Goal: Complete application form

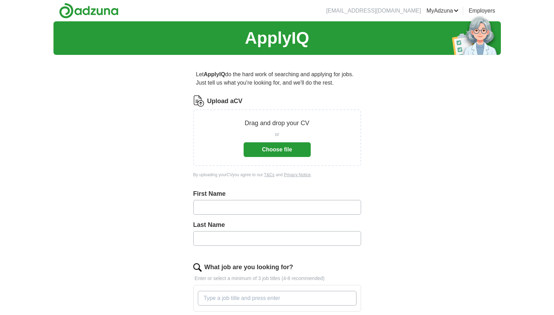
click at [205, 206] on input "text" at bounding box center [277, 207] width 168 height 15
type input "******"
type input "*****"
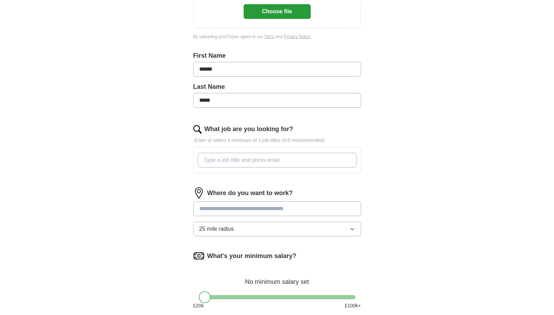
scroll to position [140, 0]
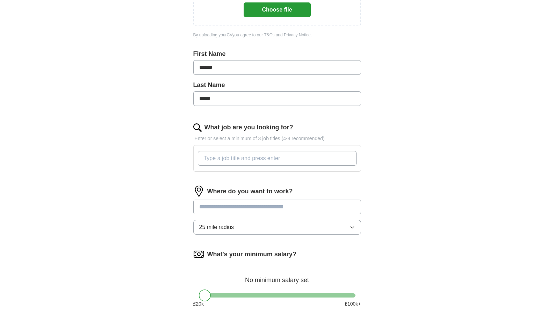
click at [213, 158] on input "What job are you looking for?" at bounding box center [277, 158] width 159 height 15
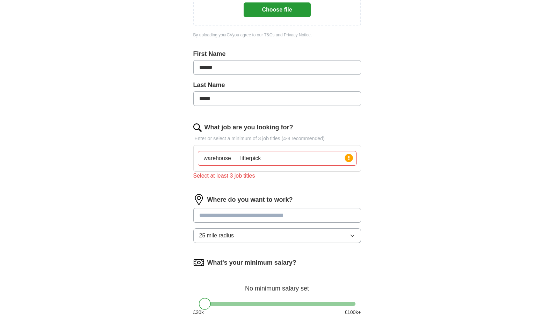
click at [223, 207] on div "Where do you want to work? 25 mile radius" at bounding box center [277, 221] width 168 height 55
click at [273, 159] on input "warehouse litterpick" at bounding box center [277, 158] width 159 height 15
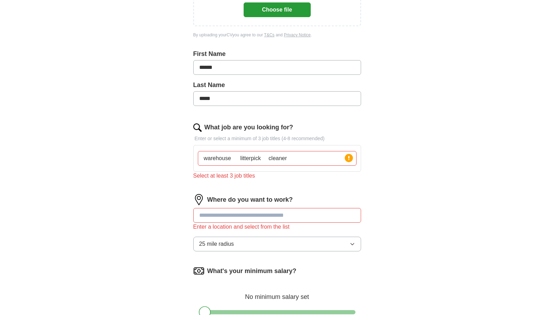
type input "warehouse litterpick cleaner"
click at [233, 216] on input at bounding box center [277, 215] width 168 height 15
type input "*********"
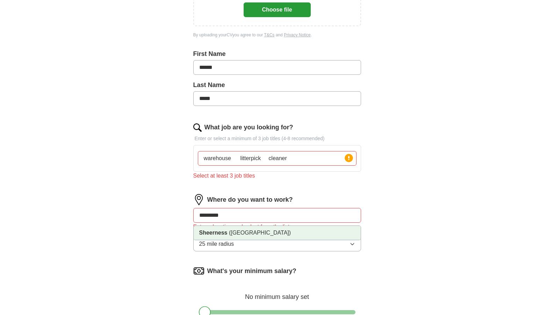
click at [235, 234] on span "([GEOGRAPHIC_DATA])" at bounding box center [260, 233] width 62 height 6
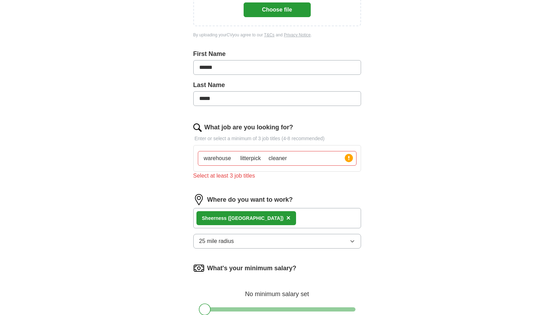
click at [351, 239] on icon "button" at bounding box center [353, 241] width 6 height 6
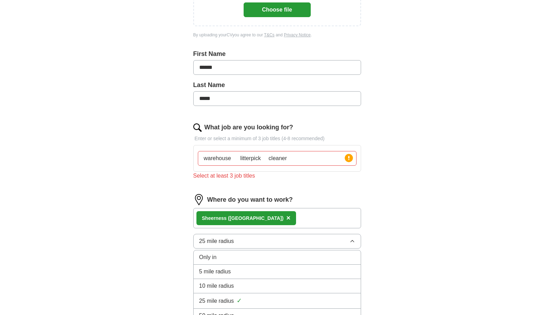
click at [322, 268] on div "5 mile radius" at bounding box center [277, 271] width 156 height 8
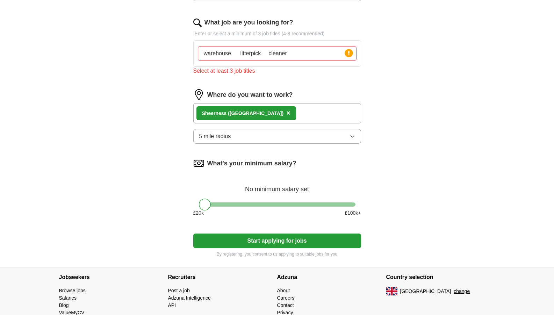
scroll to position [275, 0]
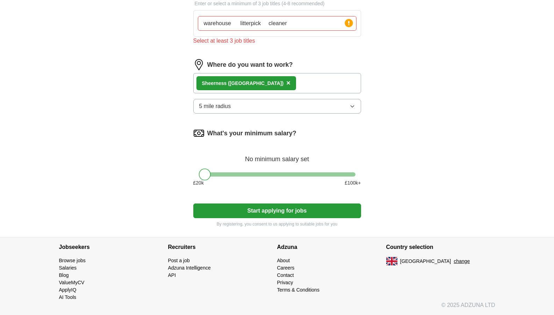
click at [264, 213] on button "Start applying for jobs" at bounding box center [277, 210] width 168 height 15
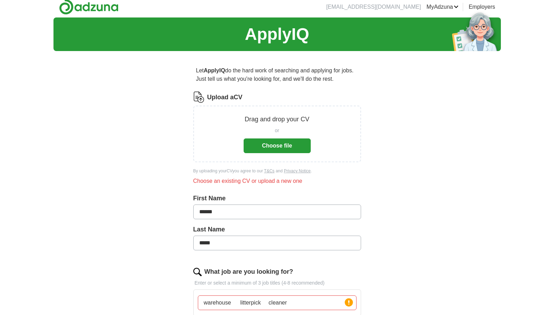
scroll to position [3, 0]
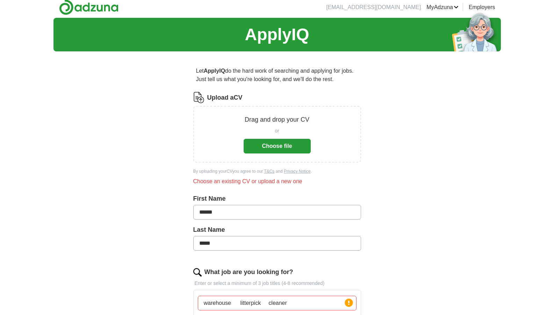
click at [272, 148] on button "Choose file" at bounding box center [277, 146] width 67 height 15
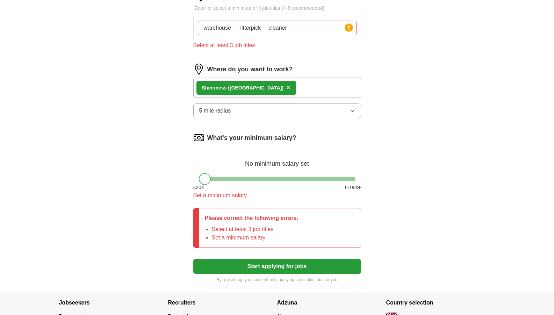
scroll to position [178, 0]
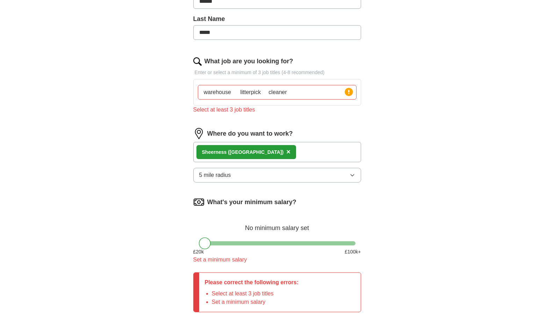
click at [298, 91] on input "warehouse litterpick cleaner" at bounding box center [277, 92] width 159 height 15
type input "warehouse litterpick cleaner car driver"
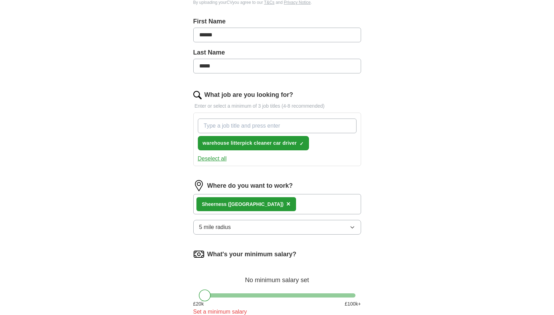
scroll to position [142, 0]
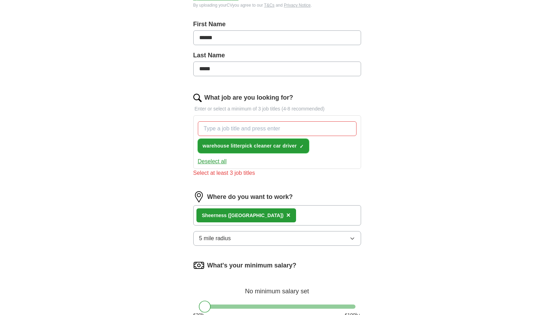
click at [238, 144] on span "warehouse litterpick cleaner car driver" at bounding box center [250, 145] width 94 height 7
click at [222, 127] on input "What job are you looking for?" at bounding box center [277, 128] width 159 height 15
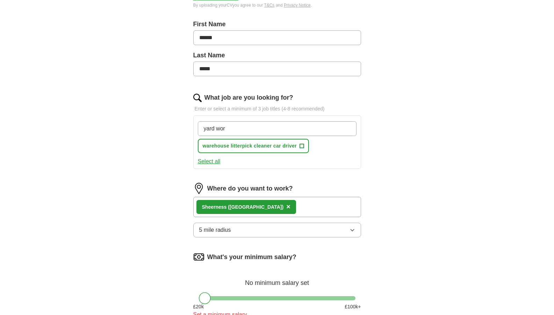
type input "yard work"
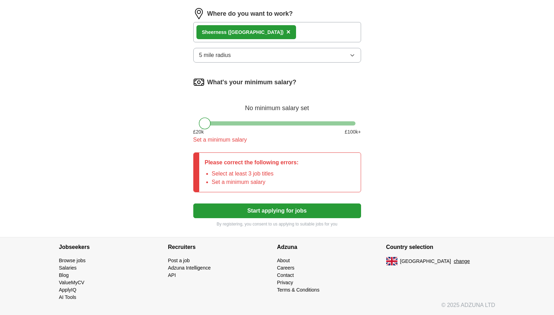
scroll to position [308, 0]
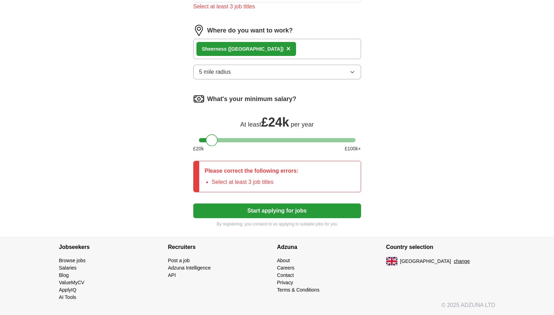
click at [212, 123] on div "What's your minimum salary? At least £ 24k per year £ 20 k £ 100 k+" at bounding box center [277, 125] width 168 height 65
click at [206, 141] on div at bounding box center [212, 140] width 12 height 12
click at [203, 140] on div at bounding box center [277, 140] width 157 height 4
click at [210, 140] on div at bounding box center [205, 140] width 12 height 12
click at [278, 209] on button "Start applying for jobs" at bounding box center [277, 210] width 168 height 15
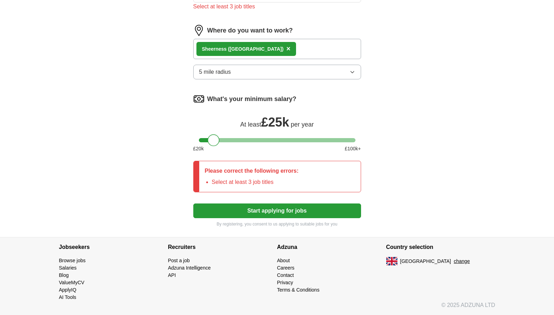
click at [213, 142] on div at bounding box center [277, 140] width 157 height 4
click at [267, 210] on button "Start applying for jobs" at bounding box center [277, 210] width 168 height 15
click at [275, 208] on button "Start applying for jobs" at bounding box center [277, 210] width 168 height 15
click at [218, 141] on div at bounding box center [214, 140] width 12 height 12
click at [219, 139] on div at bounding box center [214, 140] width 12 height 12
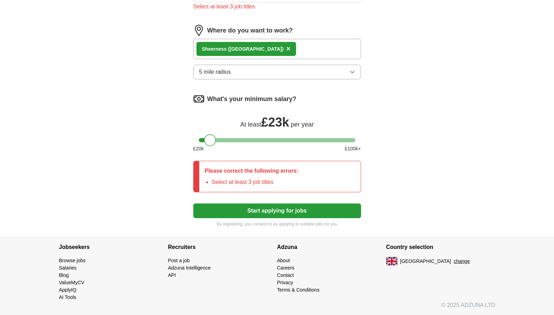
drag, startPoint x: 216, startPoint y: 139, endPoint x: 212, endPoint y: 139, distance: 4.3
click at [212, 139] on div at bounding box center [210, 140] width 12 height 12
click at [270, 209] on button "Start applying for jobs" at bounding box center [277, 210] width 168 height 15
click at [270, 210] on button "Start applying for jobs" at bounding box center [277, 210] width 168 height 15
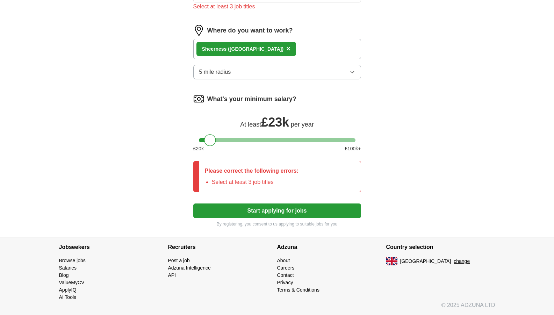
click at [271, 207] on button "Start applying for jobs" at bounding box center [277, 210] width 168 height 15
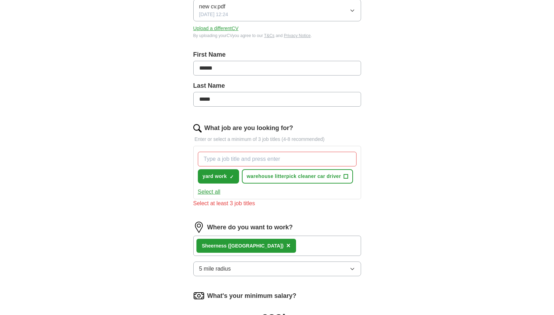
scroll to position [64, 0]
